Goal: Task Accomplishment & Management: Manage account settings

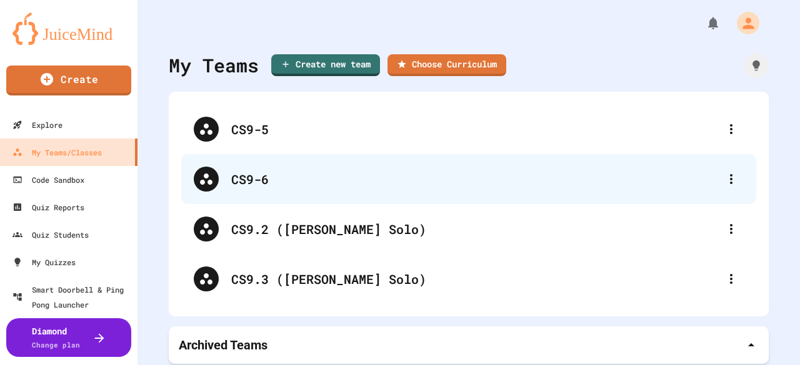
click at [310, 173] on div "CS9-6" at bounding box center [474, 179] width 487 height 19
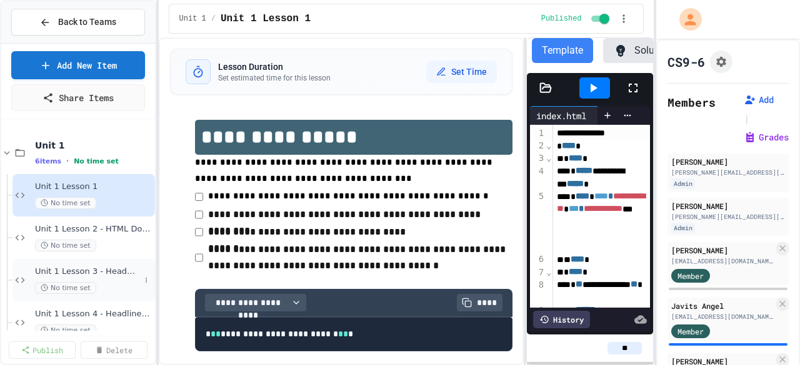
scroll to position [106, 0]
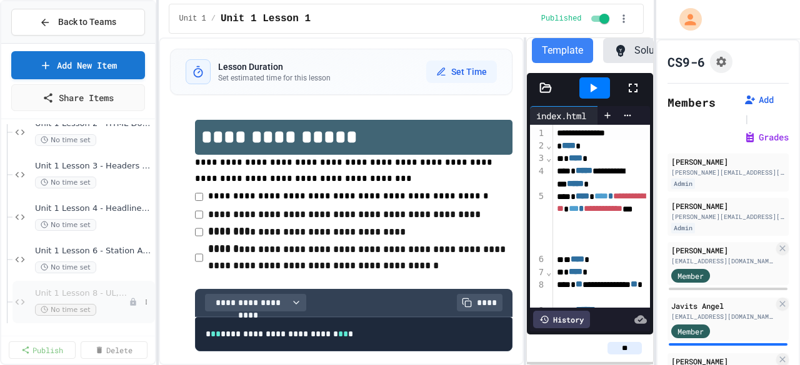
click at [74, 292] on span "Unit 1 Lesson 8 - UL, OL, LI" at bounding box center [82, 294] width 94 height 11
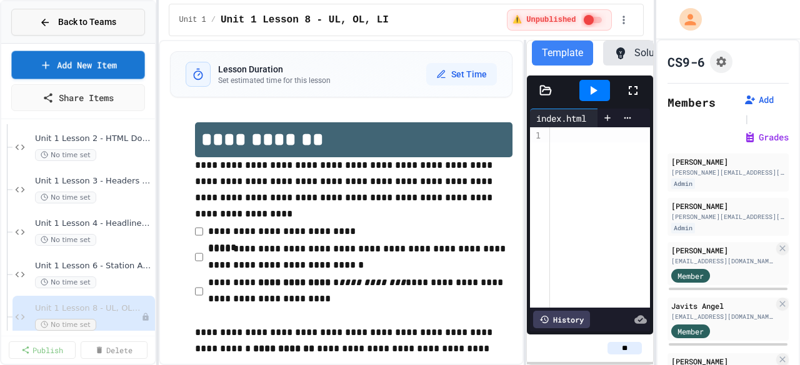
click at [79, 31] on button "Back to Teams" at bounding box center [78, 22] width 134 height 27
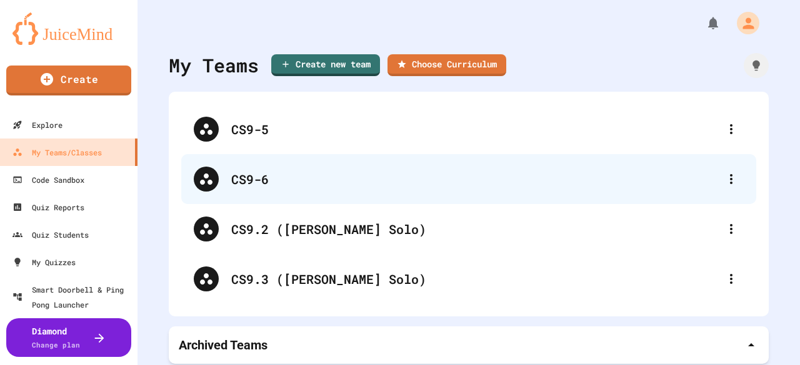
click at [255, 171] on div "CS9-6" at bounding box center [474, 179] width 487 height 19
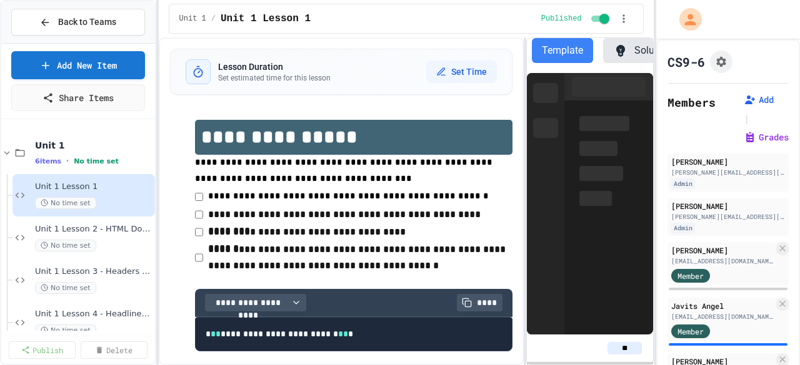
scroll to position [106, 0]
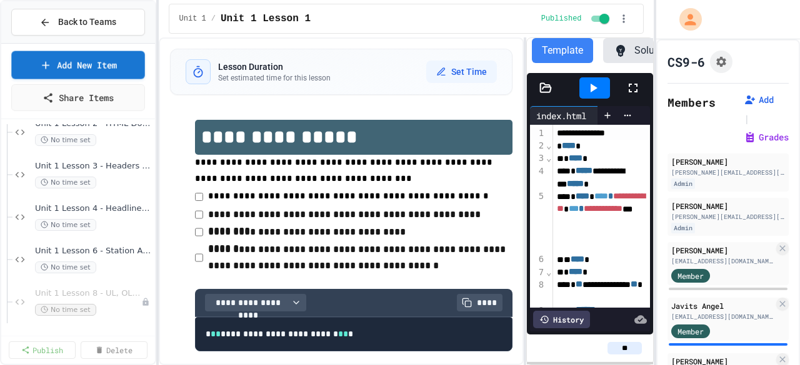
click at [92, 36] on div "Back to Teams" at bounding box center [78, 22] width 154 height 42
click at [96, 31] on button "Back to Teams" at bounding box center [78, 22] width 134 height 27
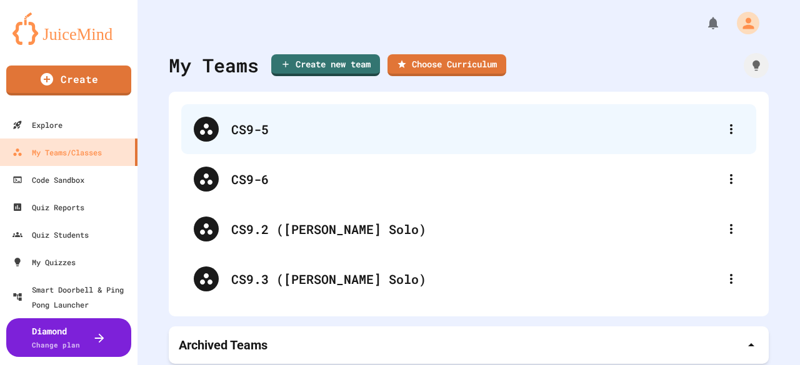
click at [241, 129] on div "CS9-5" at bounding box center [474, 129] width 487 height 19
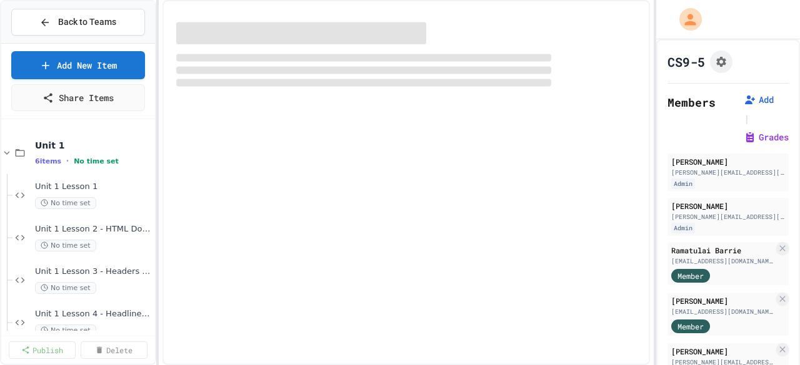
scroll to position [106, 0]
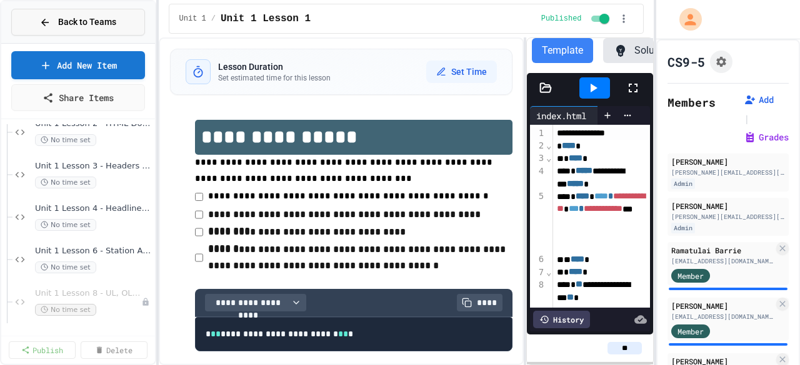
click at [74, 26] on span "Back to Teams" at bounding box center [87, 22] width 58 height 13
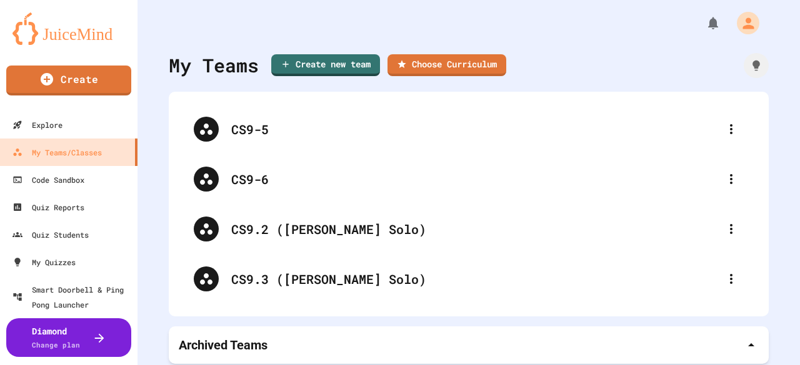
scroll to position [4, 0]
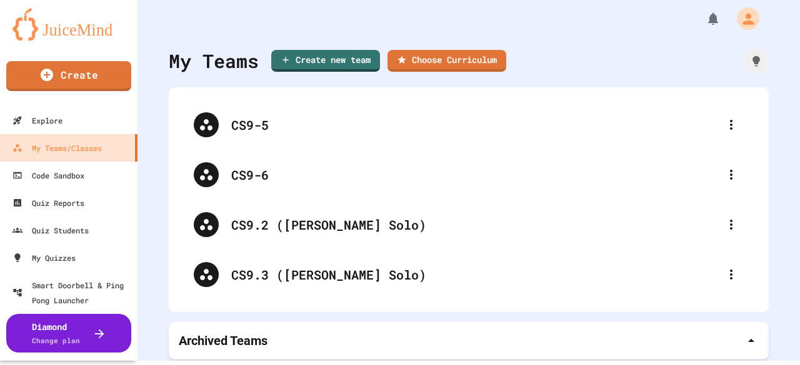
click at [264, 210] on div "CS9.2 ([PERSON_NAME] Solo)" at bounding box center [468, 225] width 575 height 50
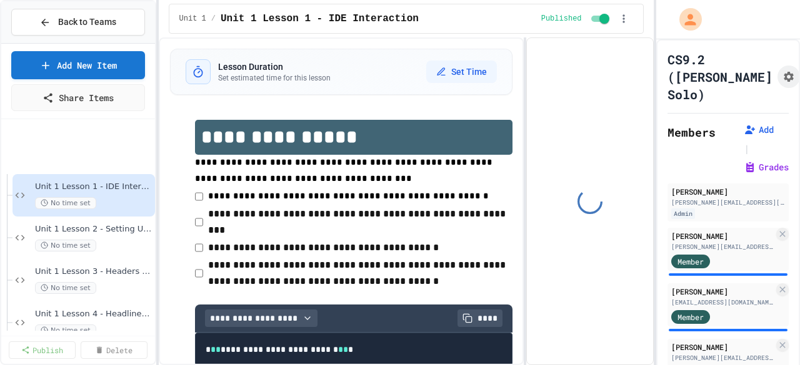
scroll to position [106, 0]
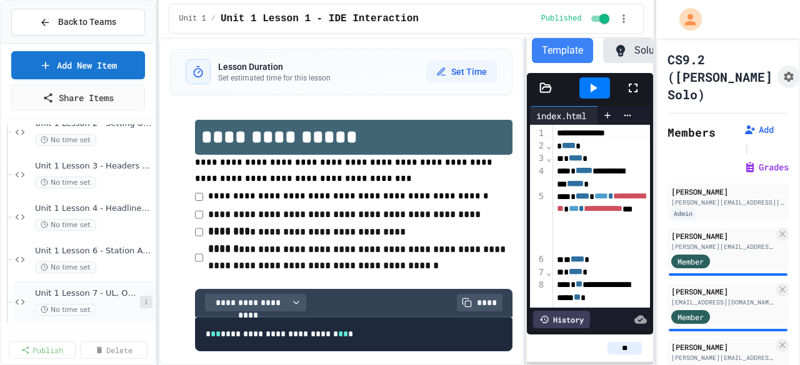
click at [146, 299] on icon at bounding box center [145, 302] width 7 height 7
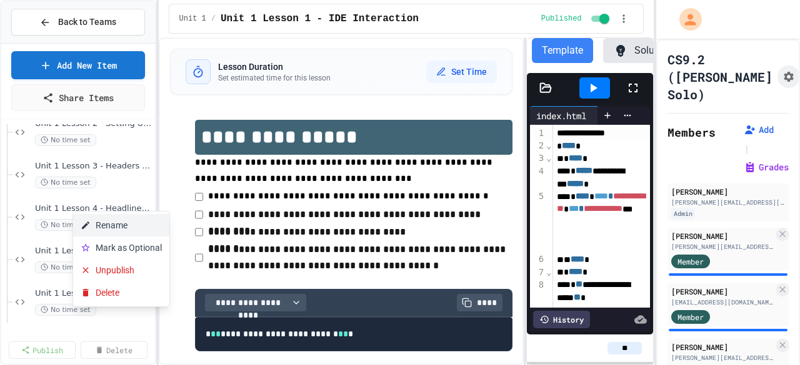
click at [139, 233] on button "Rename" at bounding box center [121, 225] width 96 height 22
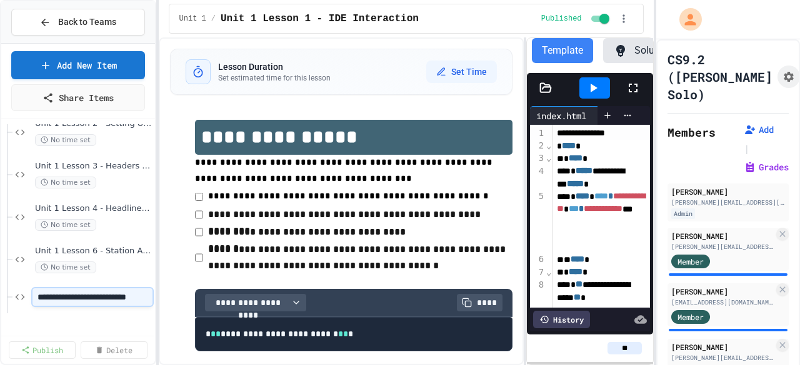
scroll to position [0, 37]
click at [80, 295] on input "**********" at bounding box center [92, 297] width 120 height 17
type input "**********"
click at [82, 27] on span "Back to Teams" at bounding box center [87, 22] width 58 height 13
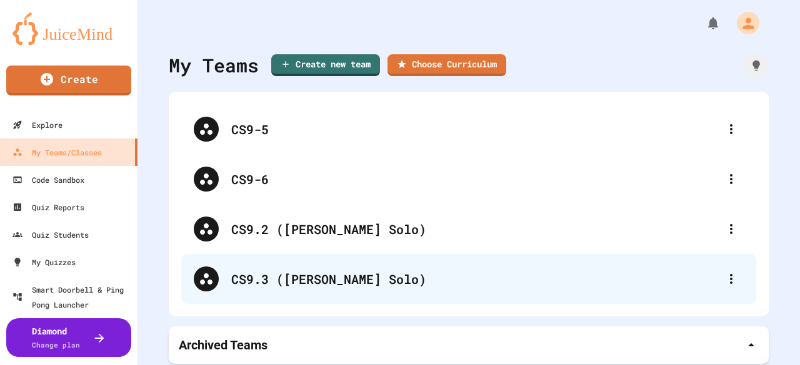
click at [263, 290] on div "CS9.3 ([PERSON_NAME] Solo)" at bounding box center [468, 279] width 575 height 50
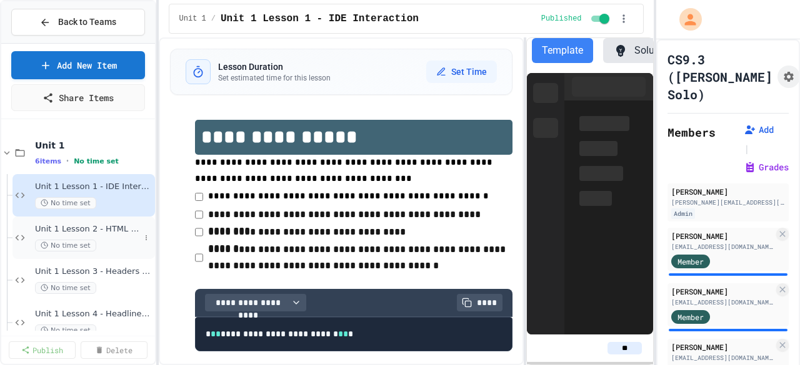
scroll to position [106, 0]
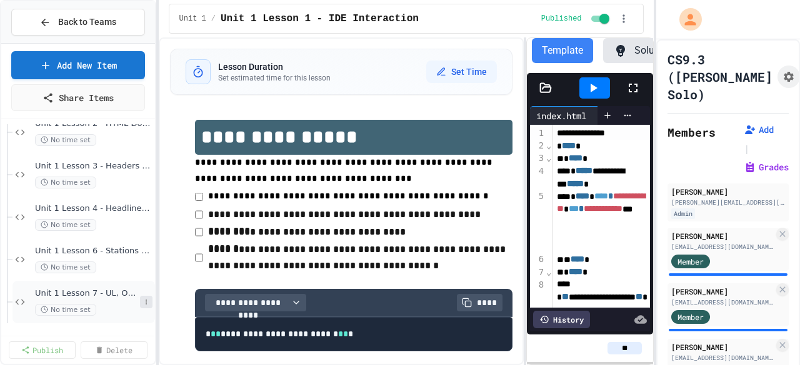
click at [145, 298] on button at bounding box center [146, 302] width 12 height 12
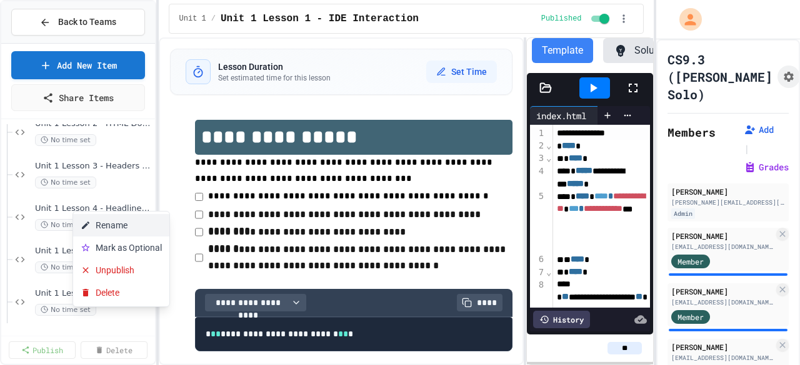
click at [122, 227] on button "Rename" at bounding box center [121, 225] width 96 height 22
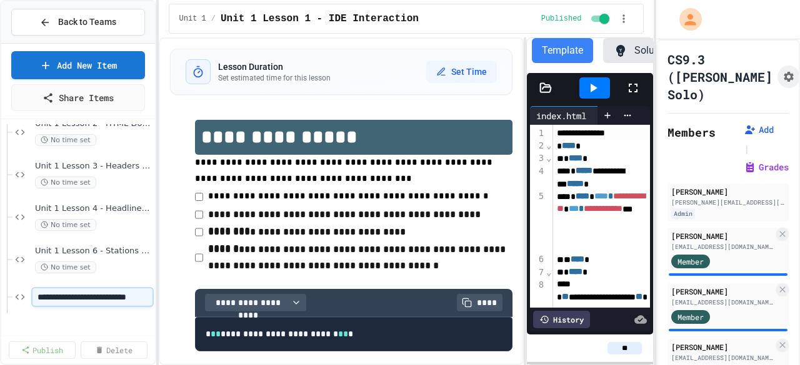
scroll to position [0, 37]
click at [79, 296] on input "**********" at bounding box center [92, 297] width 120 height 17
type input "**********"
